Goal: Transaction & Acquisition: Purchase product/service

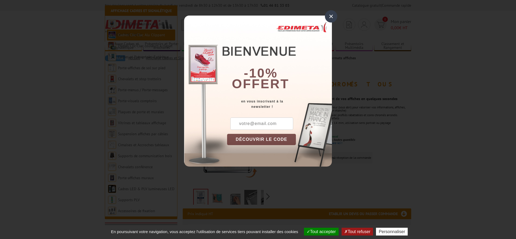
scroll to position [82, 0]
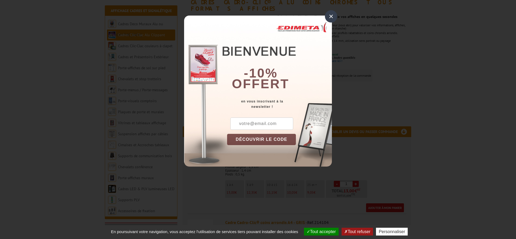
click at [330, 16] on div "×" at bounding box center [331, 16] width 12 height 12
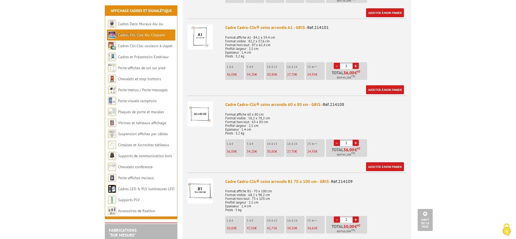
scroll to position [849, 0]
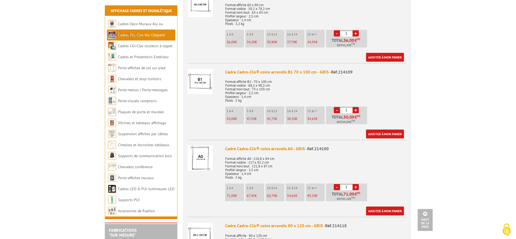
click at [356, 184] on link "+" at bounding box center [355, 187] width 6 height 6
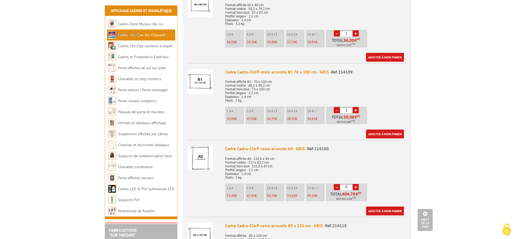
click at [356, 184] on link "+" at bounding box center [355, 187] width 6 height 6
type input "7"
click at [387, 207] on link "Ajouter à mon panier" at bounding box center [385, 211] width 38 height 9
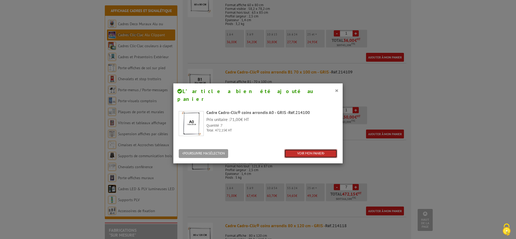
click at [309, 149] on link "VOIR MON PANIER" at bounding box center [310, 153] width 53 height 9
